Goal: Information Seeking & Learning: Learn about a topic

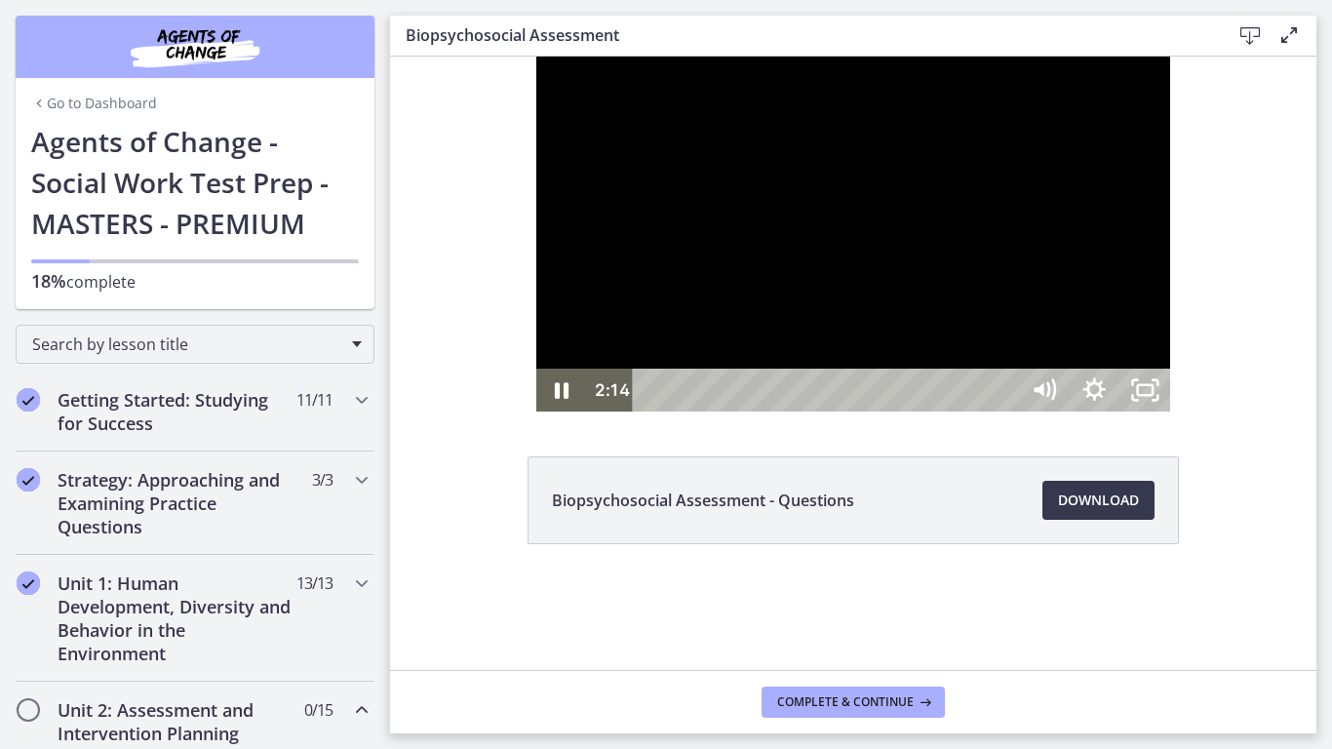
scroll to position [553, 0]
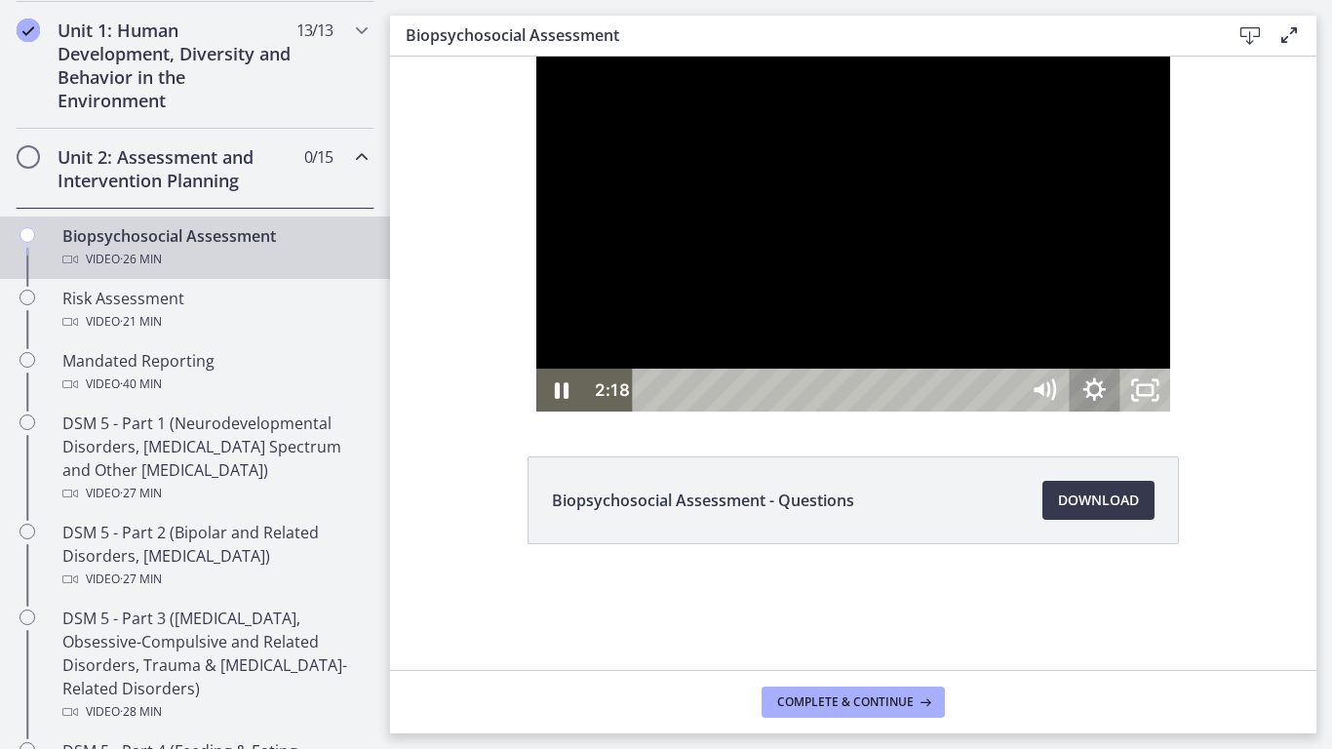
click at [1119, 411] on icon "Show settings menu" at bounding box center [1093, 390] width 51 height 43
click at [1094, 326] on span "Speed" at bounding box center [1061, 304] width 63 height 43
click at [1170, 241] on label "1.5x" at bounding box center [1094, 218] width 152 height 45
click at [1171, 411] on div at bounding box center [853, 234] width 635 height 355
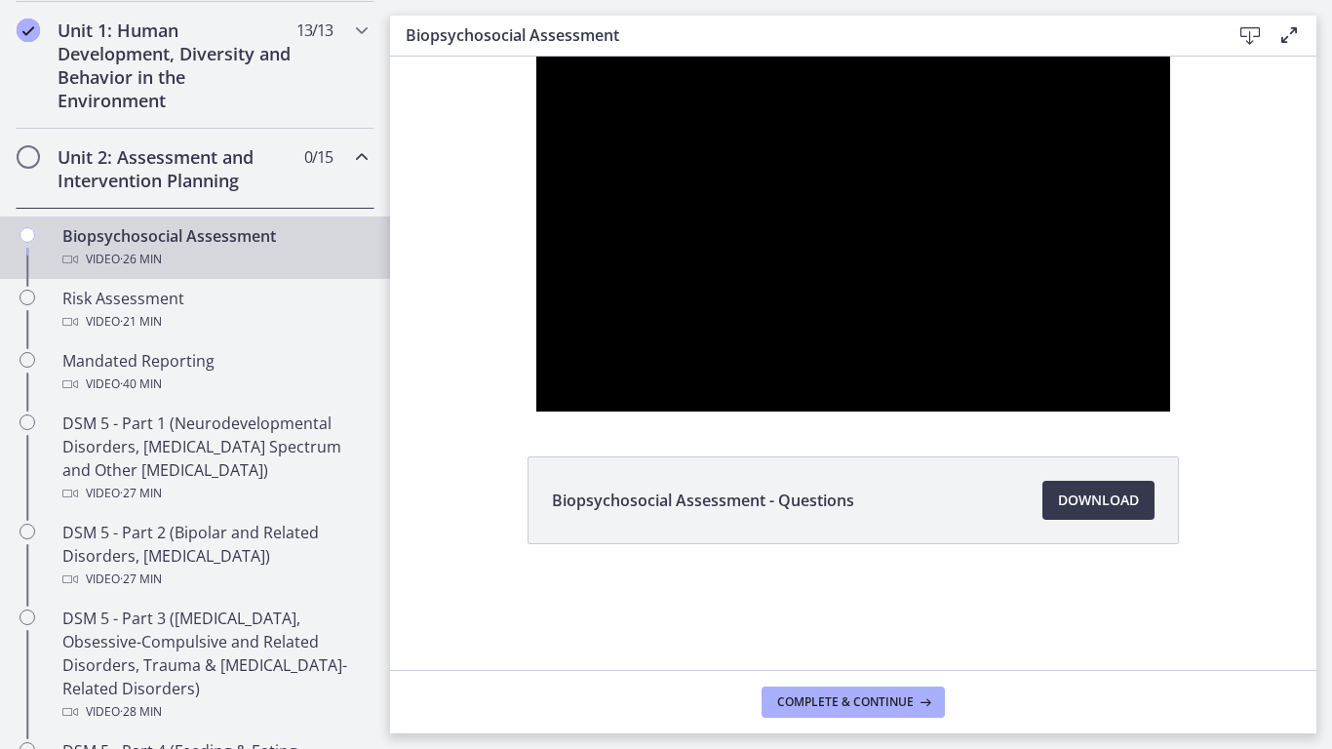
click at [1171, 411] on div at bounding box center [853, 234] width 635 height 355
click at [1084, 395] on div at bounding box center [853, 234] width 635 height 355
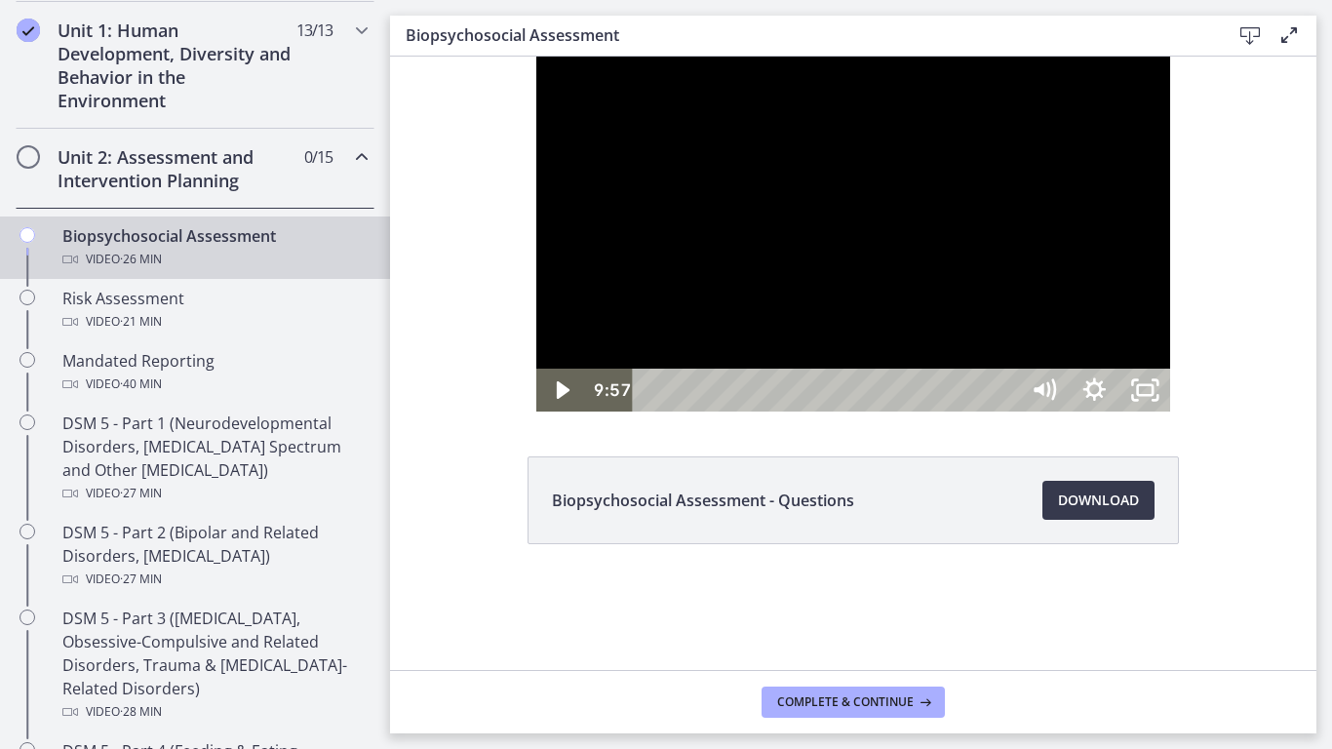
click at [1084, 395] on div at bounding box center [853, 234] width 635 height 355
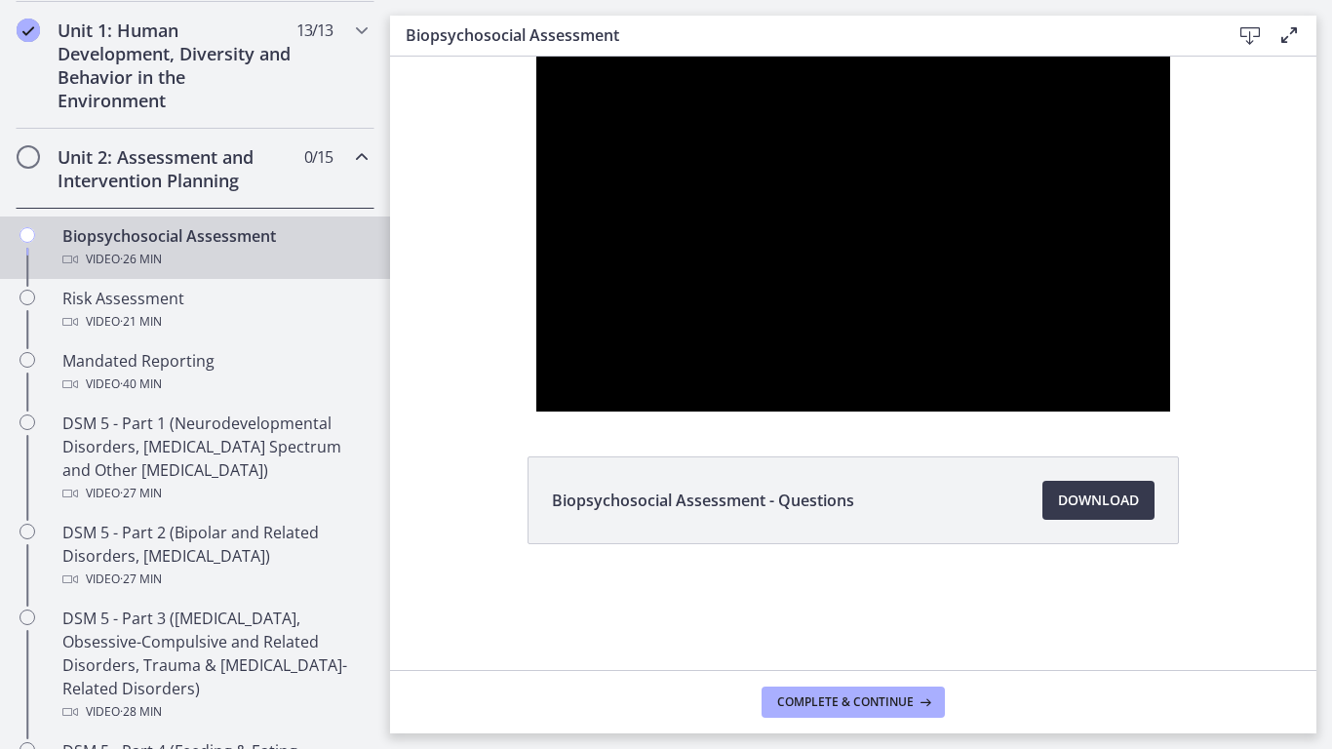
click at [1084, 395] on div at bounding box center [853, 234] width 635 height 355
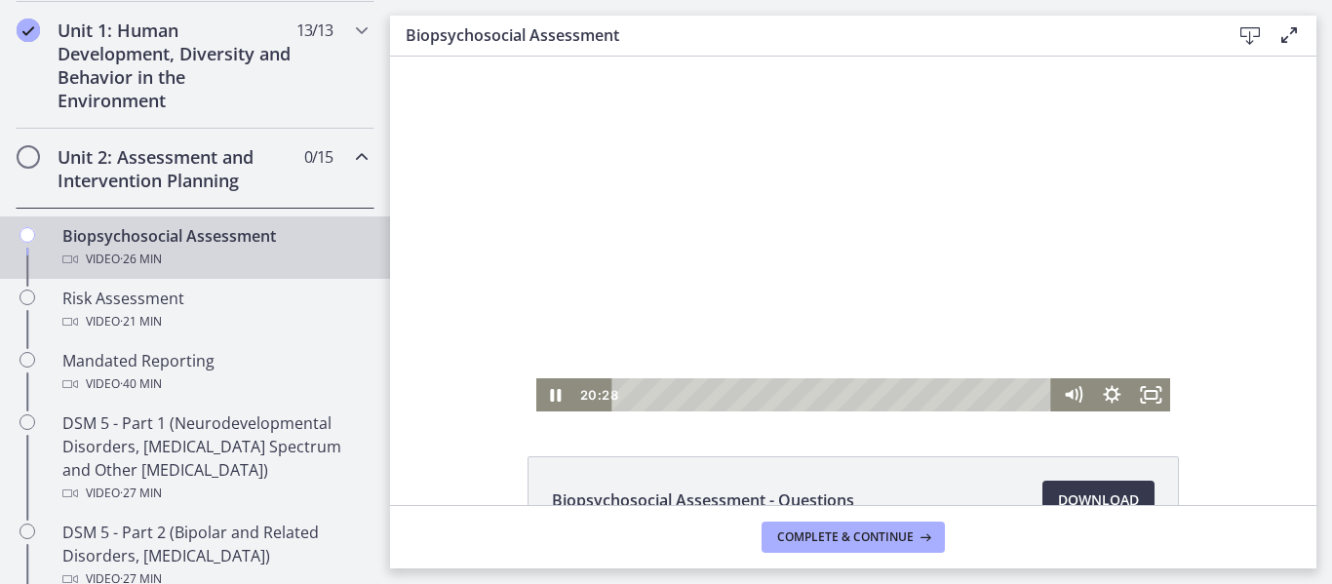
click at [600, 315] on div at bounding box center [853, 234] width 635 height 355
click at [536, 57] on button "Play Video: cbe28tpt4o1cl02sic2g.mp4" at bounding box center [536, 57] width 1 height 1
click at [536, 57] on button "Pause: cbe28tpt4o1cl02sic2g.mp4" at bounding box center [536, 57] width 1 height 1
click at [751, 247] on div at bounding box center [853, 234] width 635 height 355
click at [1143, 382] on icon "Fullscreen" at bounding box center [1150, 394] width 39 height 33
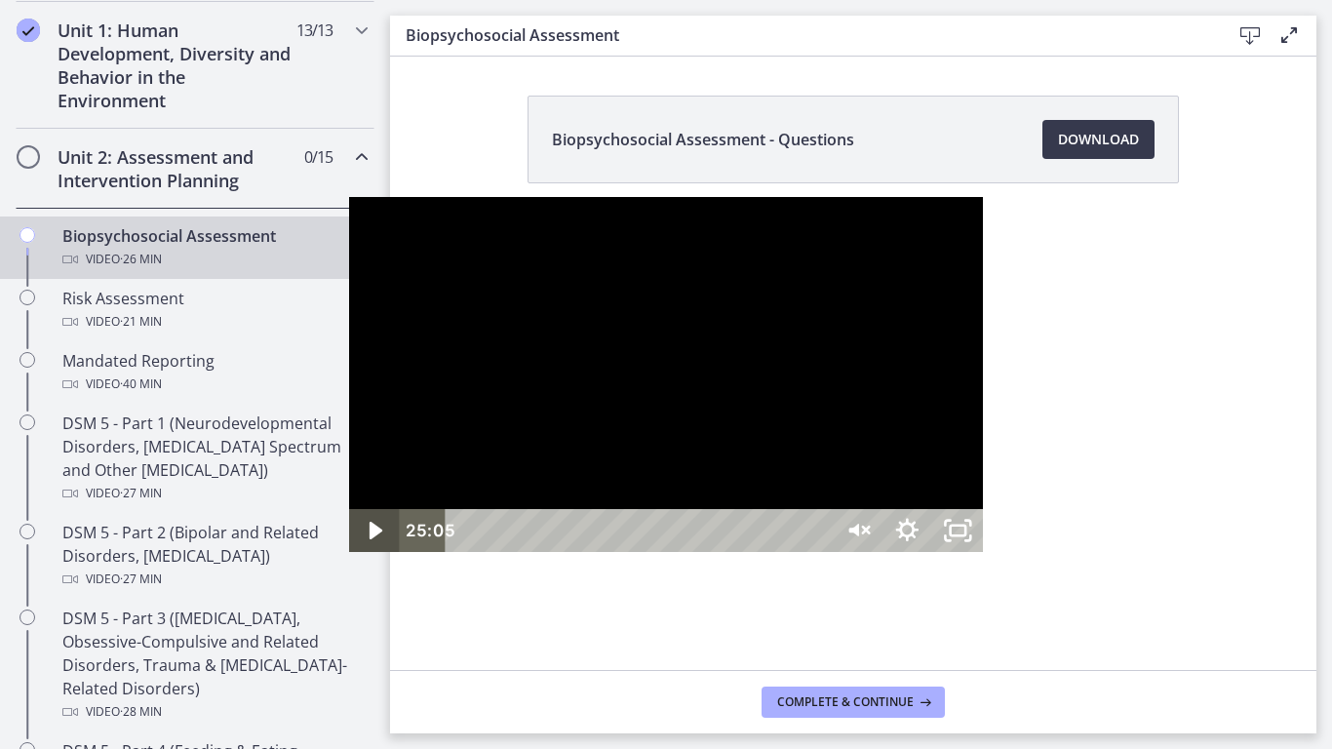
click at [351, 552] on icon "Play Video" at bounding box center [376, 530] width 51 height 43
click at [984, 526] on div at bounding box center [666, 374] width 635 height 355
